Goal: Transaction & Acquisition: Book appointment/travel/reservation

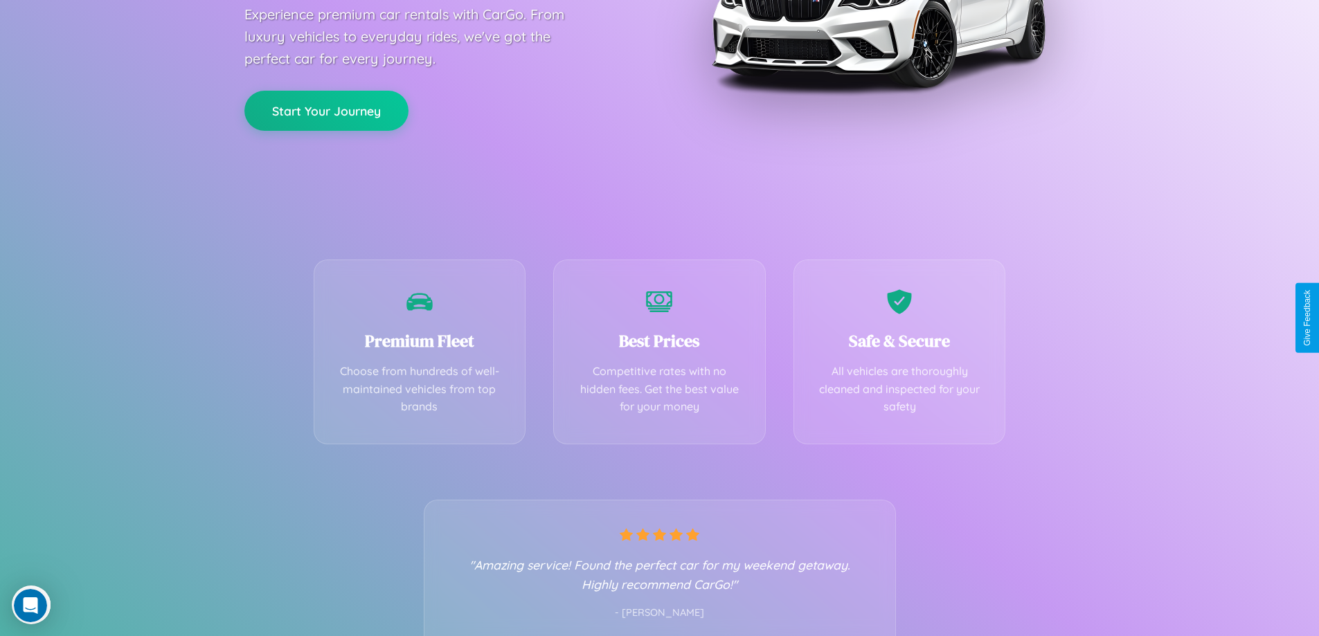
scroll to position [273, 0]
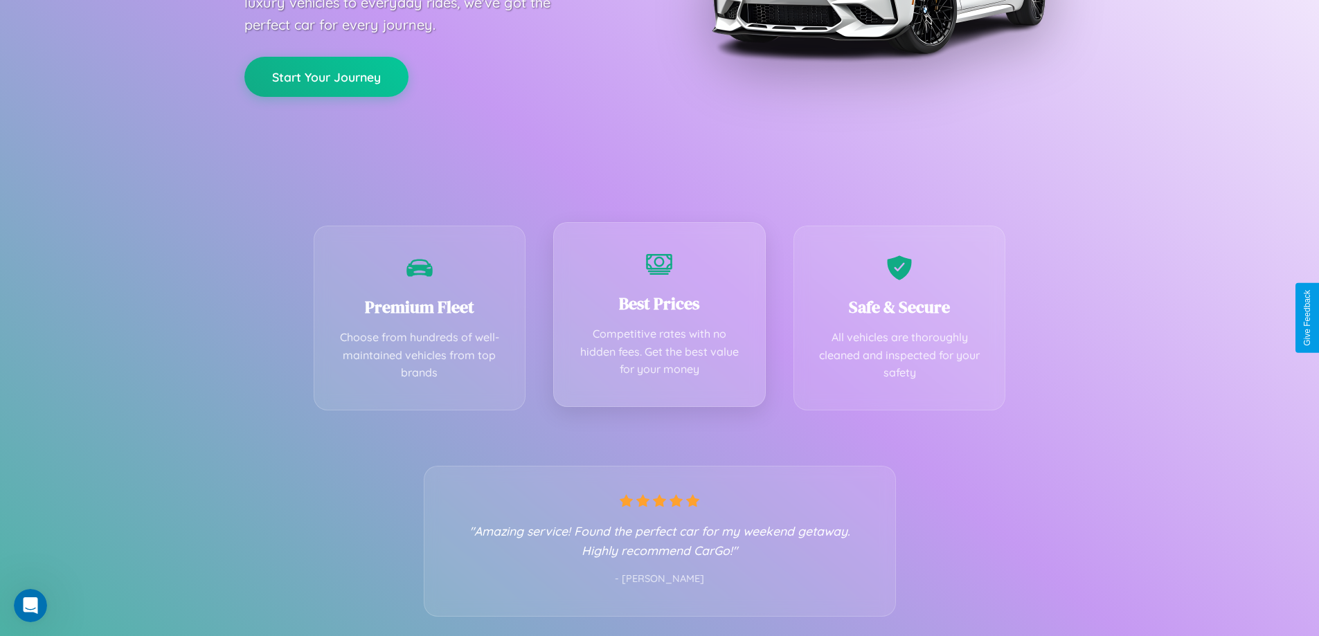
click at [659, 318] on div "Best Prices Competitive rates with no hidden fees. Get the best value for your …" at bounding box center [659, 314] width 213 height 185
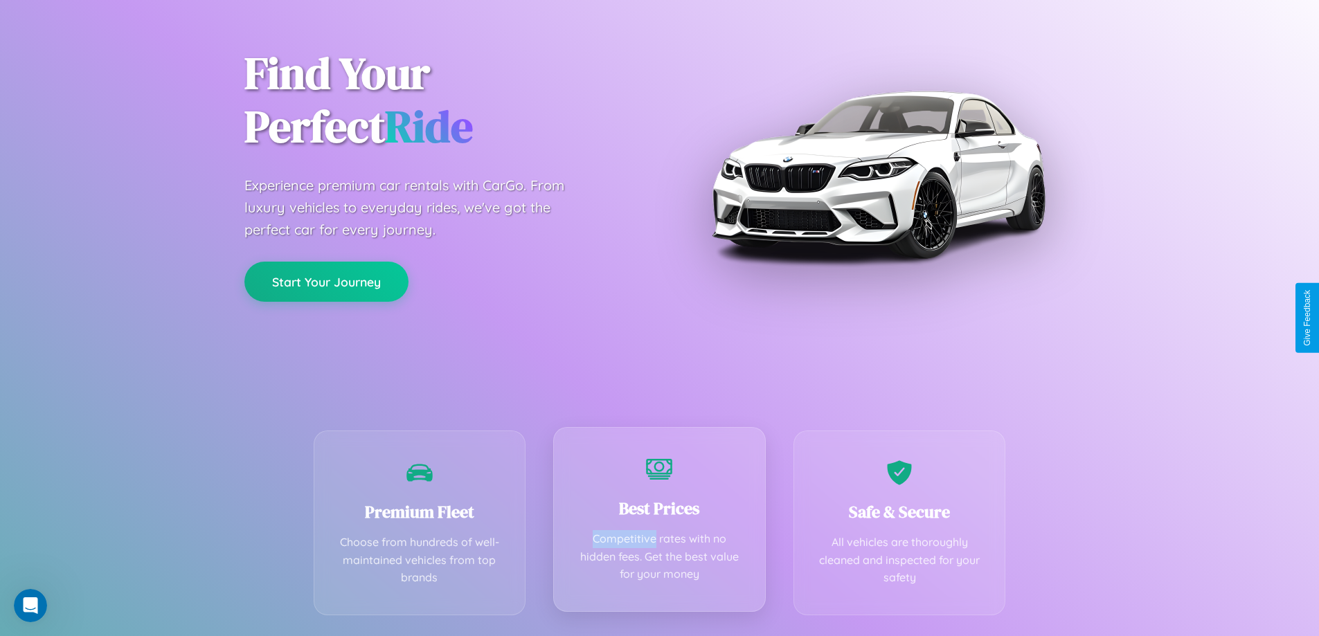
scroll to position [0, 0]
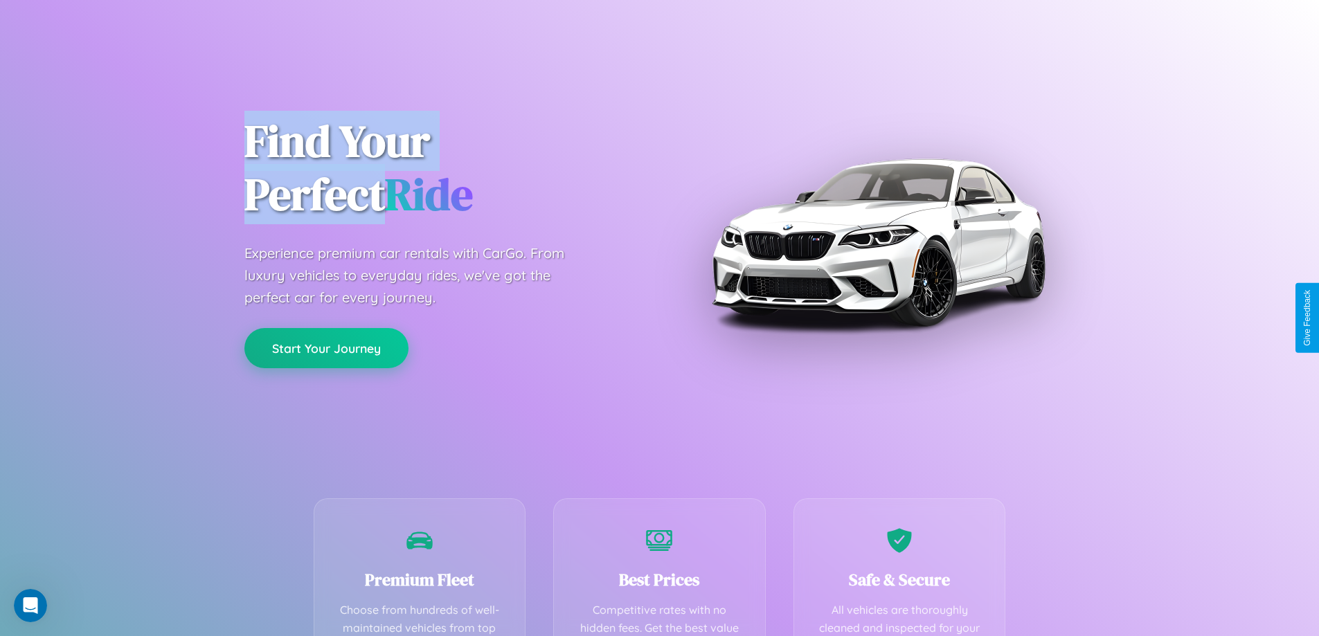
click at [326, 348] on button "Start Your Journey" at bounding box center [326, 348] width 164 height 40
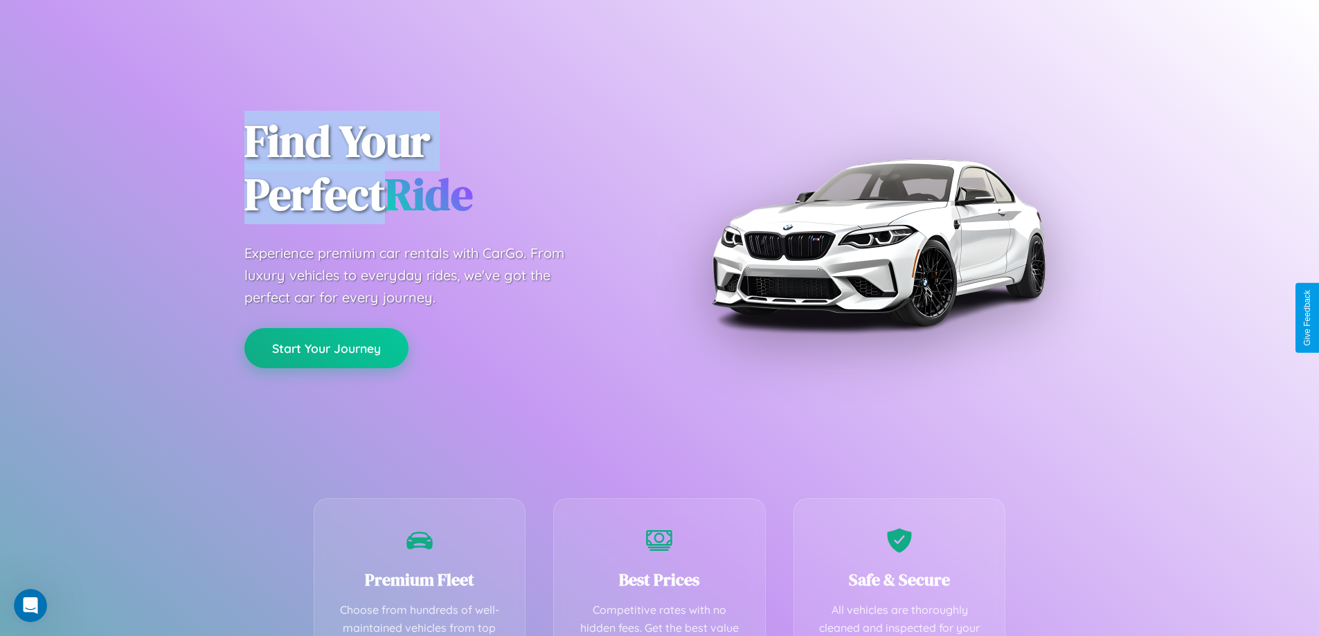
click at [326, 348] on button "Start Your Journey" at bounding box center [326, 348] width 164 height 40
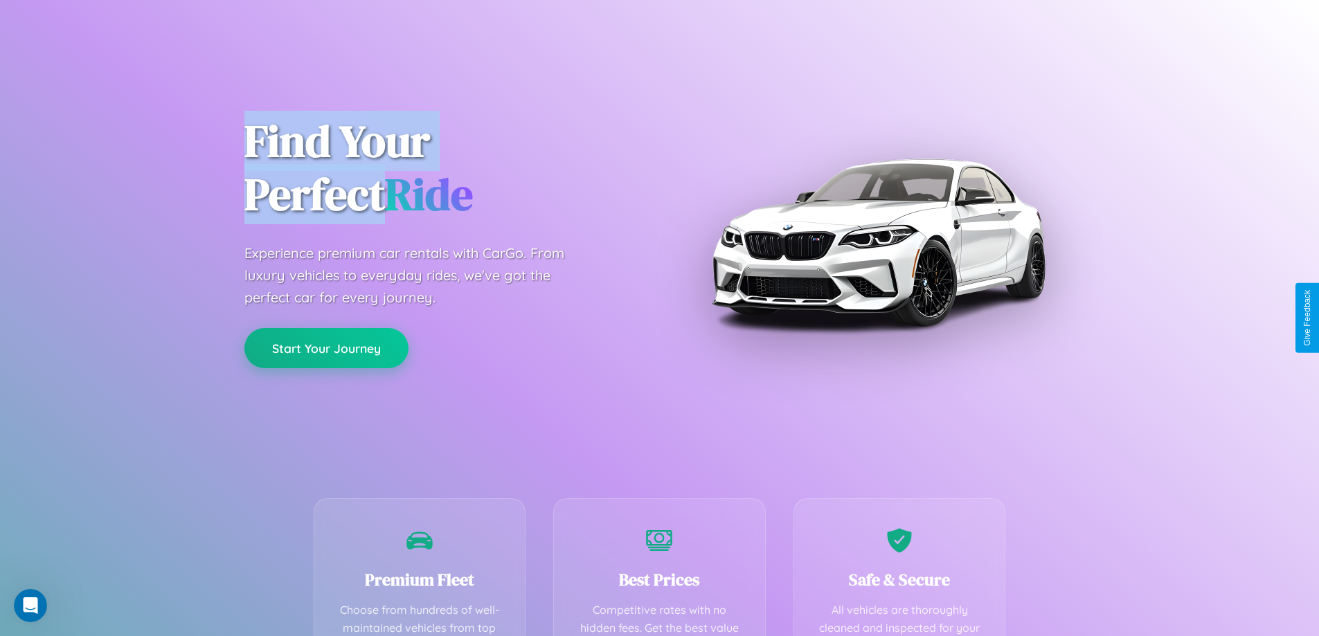
click at [326, 348] on button "Start Your Journey" at bounding box center [326, 348] width 164 height 40
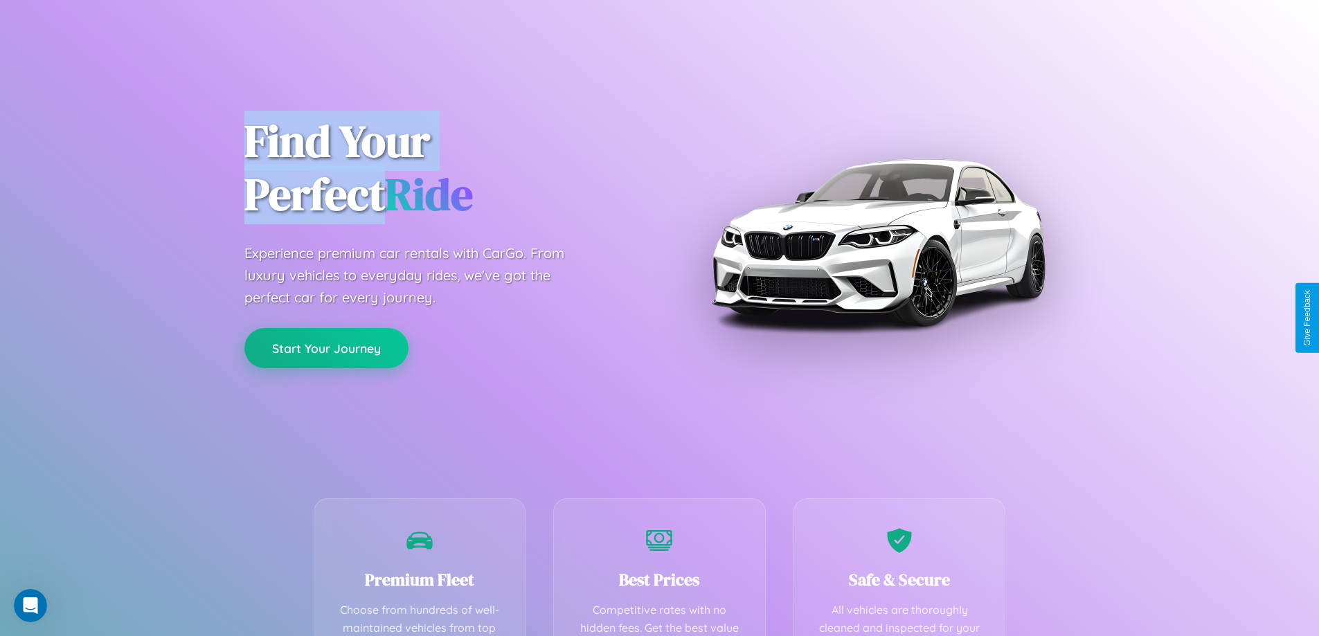
click at [326, 348] on button "Start Your Journey" at bounding box center [326, 348] width 164 height 40
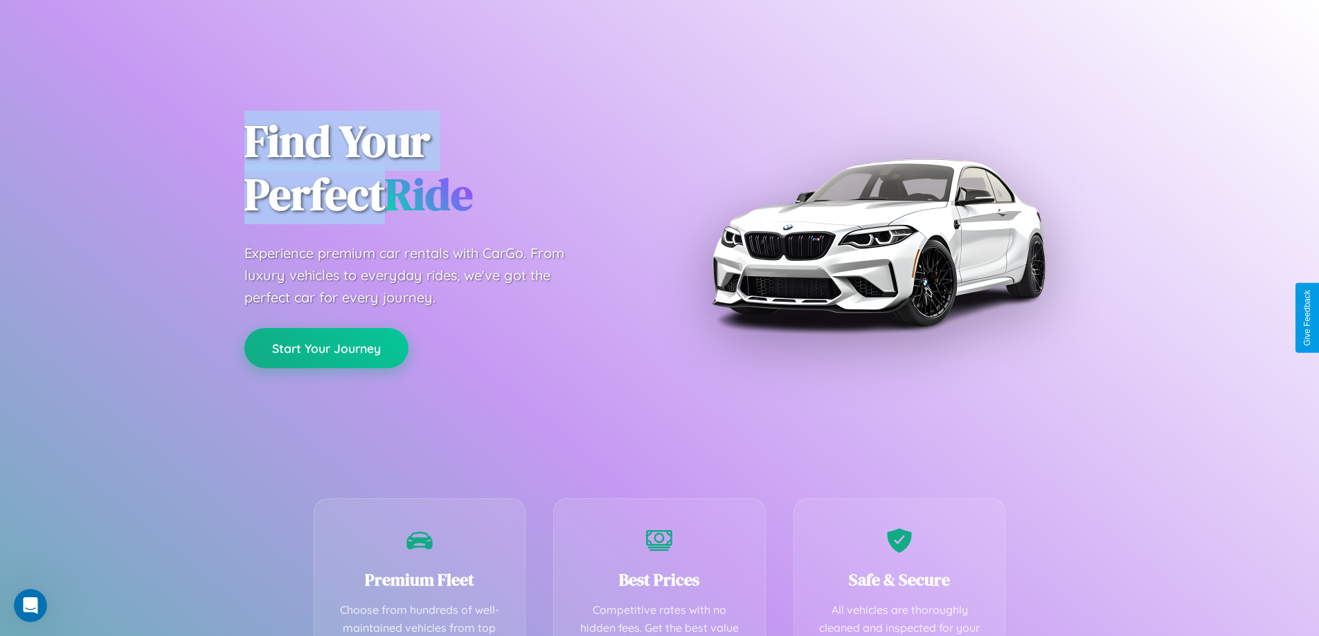
click at [326, 348] on button "Start Your Journey" at bounding box center [326, 348] width 164 height 40
